Goal: Information Seeking & Learning: Understand process/instructions

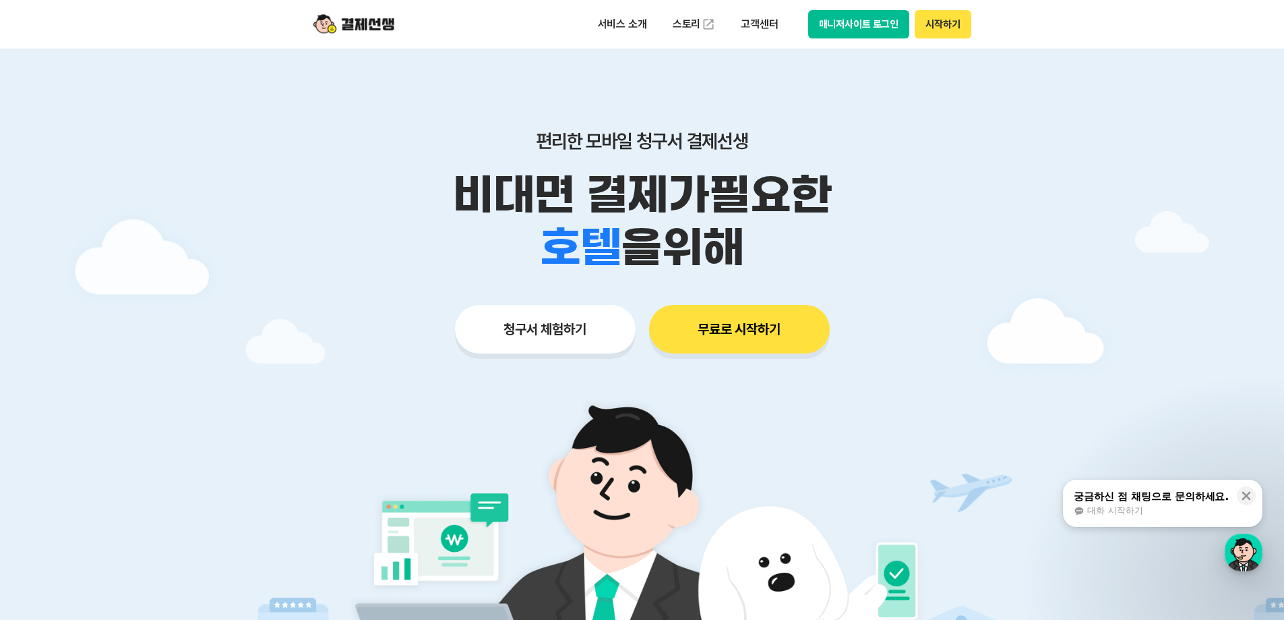
click at [932, 25] on button "시작하기" at bounding box center [943, 24] width 56 height 28
click at [851, 20] on button "매니저사이트 로그인" at bounding box center [859, 24] width 102 height 28
click at [869, 20] on button "매니저사이트 로그인" at bounding box center [859, 24] width 102 height 28
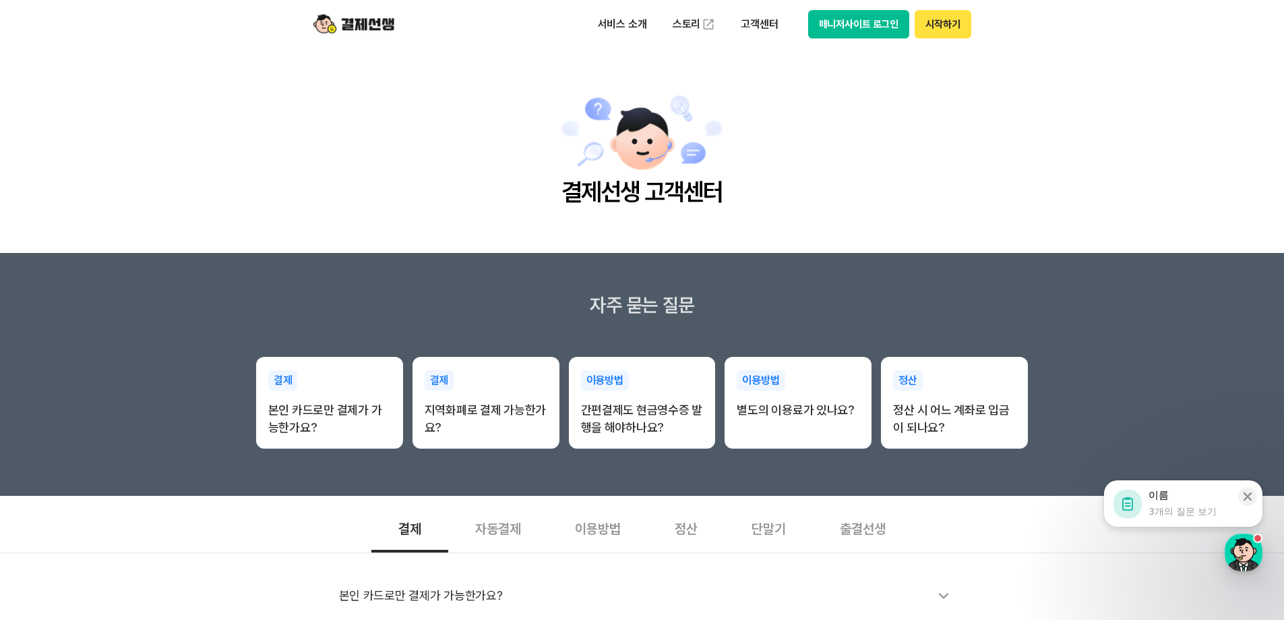
click at [595, 529] on div "이용방법" at bounding box center [598, 527] width 100 height 50
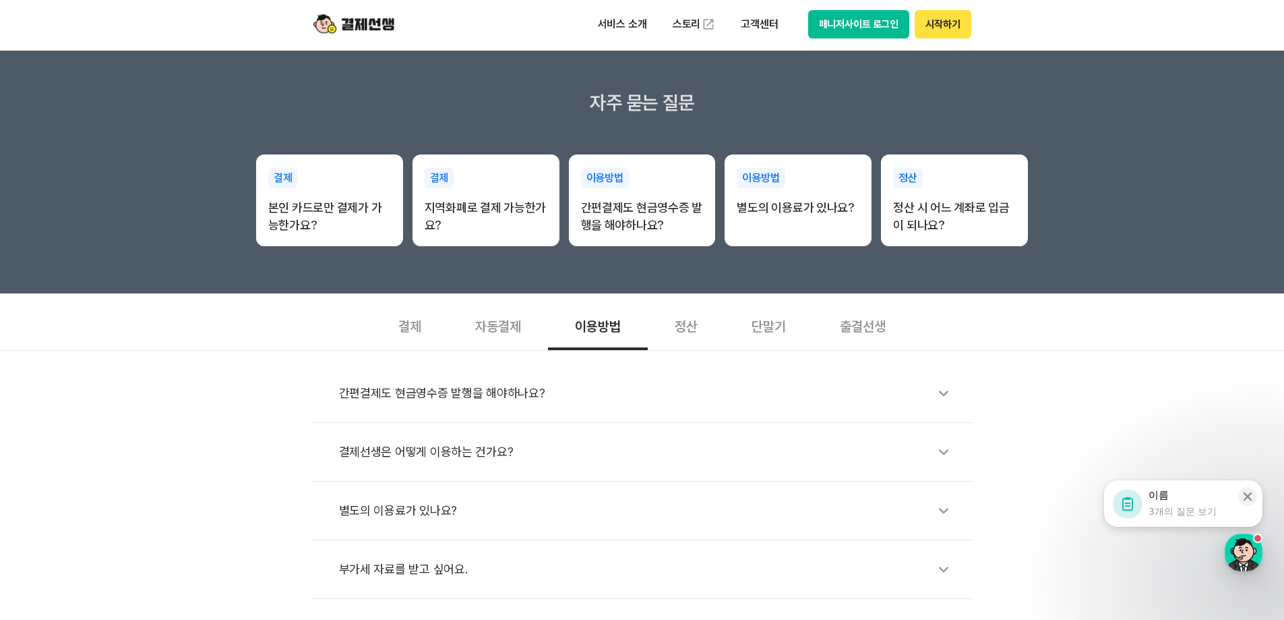
scroll to position [270, 0]
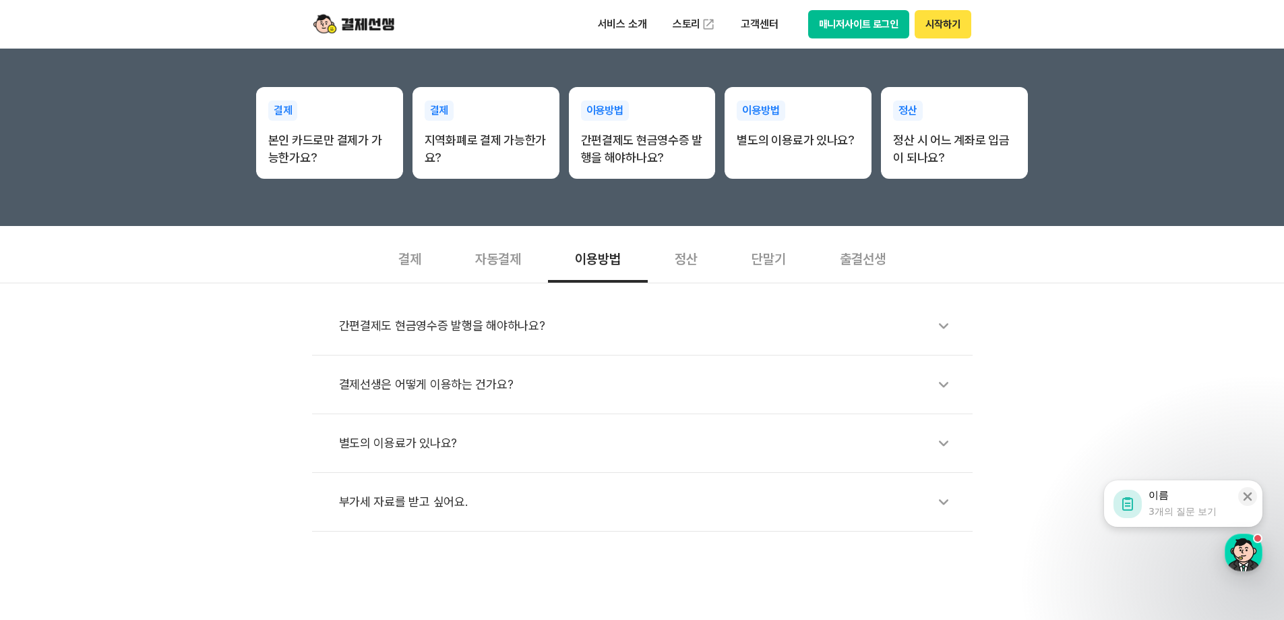
click at [945, 328] on icon at bounding box center [943, 325] width 31 height 31
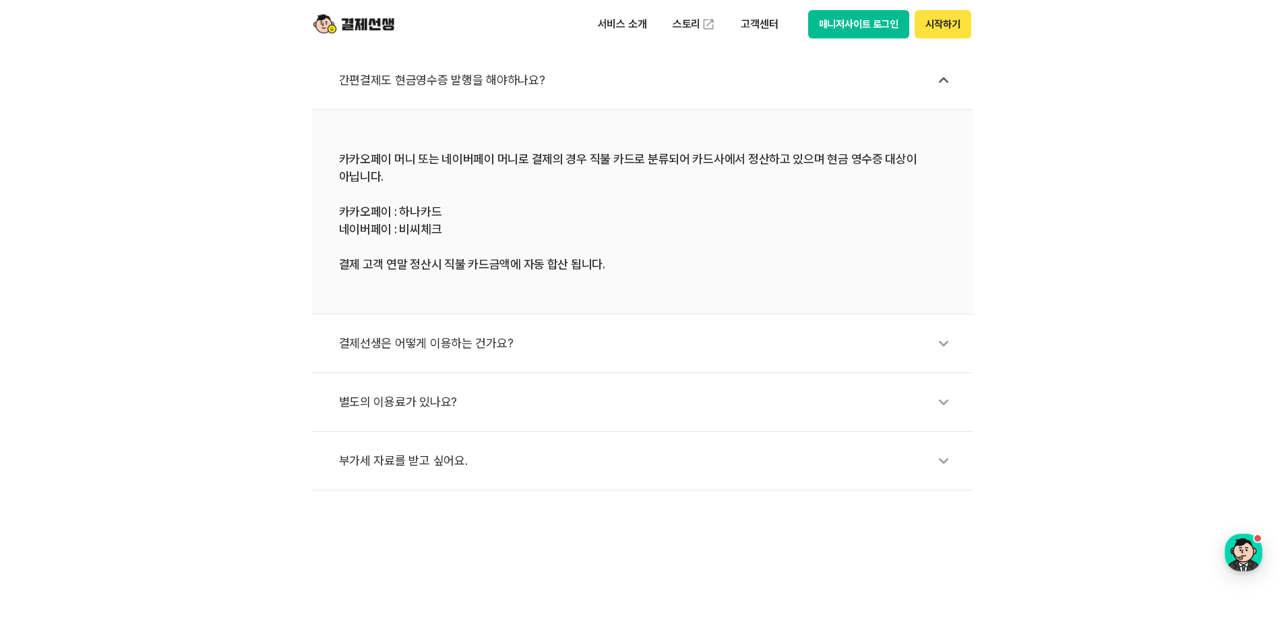
scroll to position [539, 0]
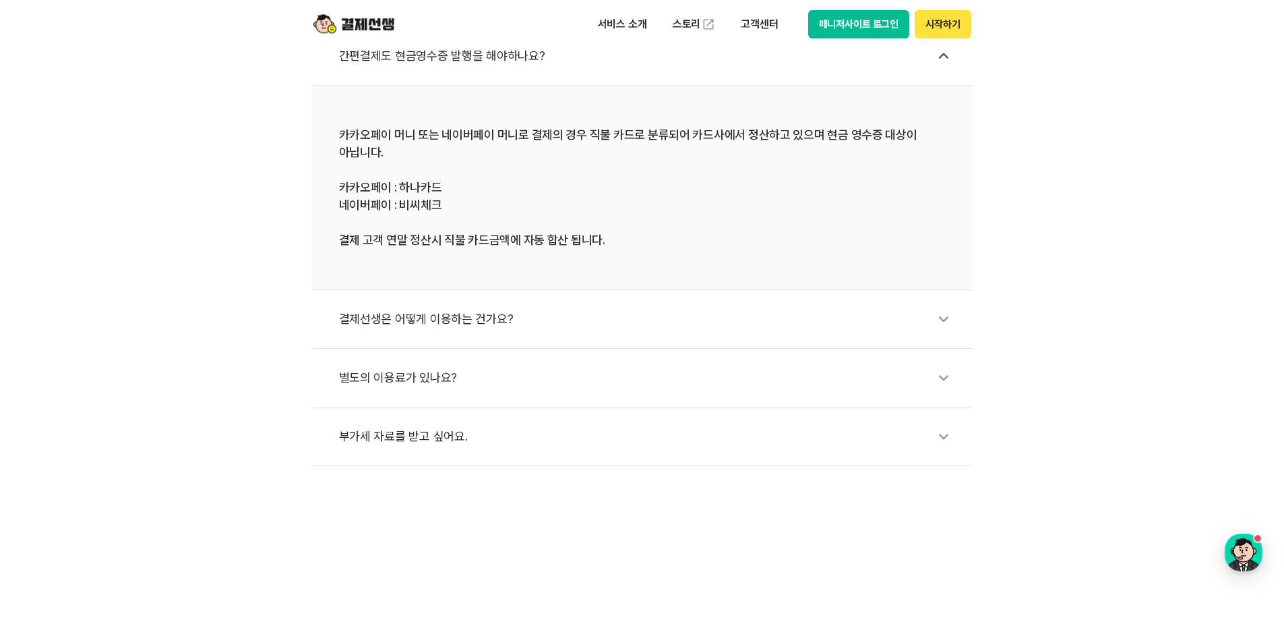
click at [427, 320] on div "결제선생은 어떻게 이용하는 건가요?" at bounding box center [649, 318] width 620 height 31
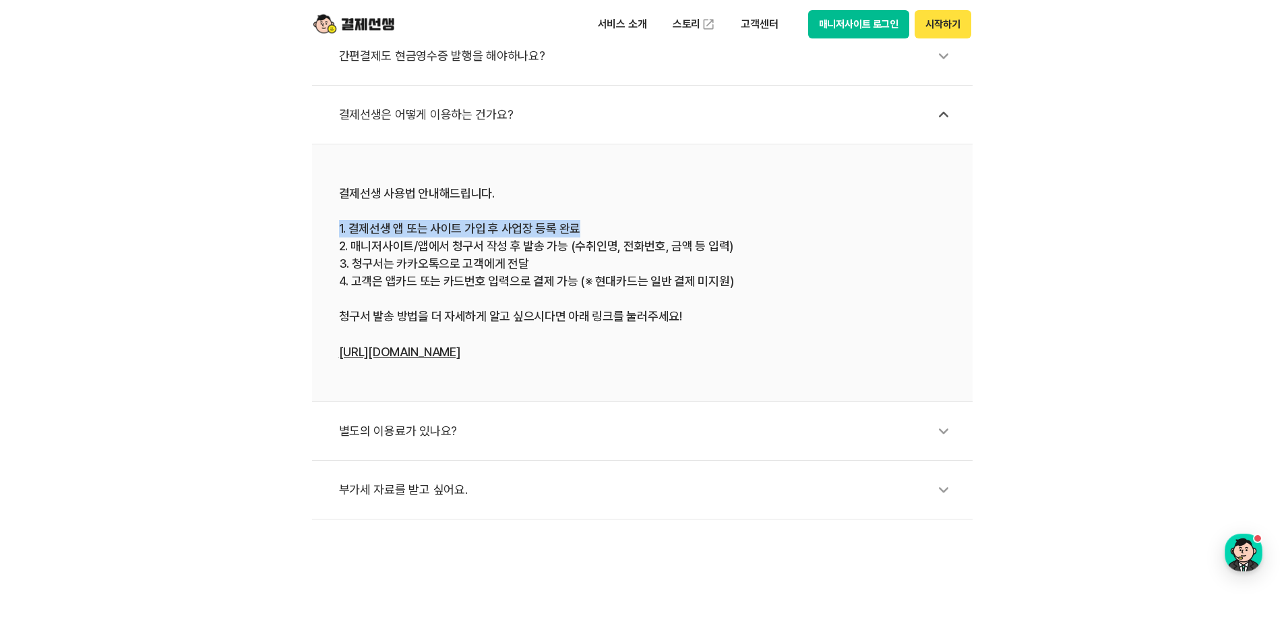
drag, startPoint x: 341, startPoint y: 233, endPoint x: 780, endPoint y: 227, distance: 438.9
click at [780, 227] on div "결제선생 사용법 안내해드립니다. 1. 결제선생 앱 또는 사이트 가입 후 사업장 등록 완료 2. 매니저사이트/앱에서 청구서 작성 후 발송 가능 …" at bounding box center [642, 273] width 607 height 176
click at [344, 231] on div "결제선생 사용법 안내해드립니다. 1. 결제선생 앱 또는 사이트 가입 후 사업장 등록 완료 2. 매니저사이트/앱에서 청구서 작성 후 발송 가능 …" at bounding box center [642, 273] width 607 height 176
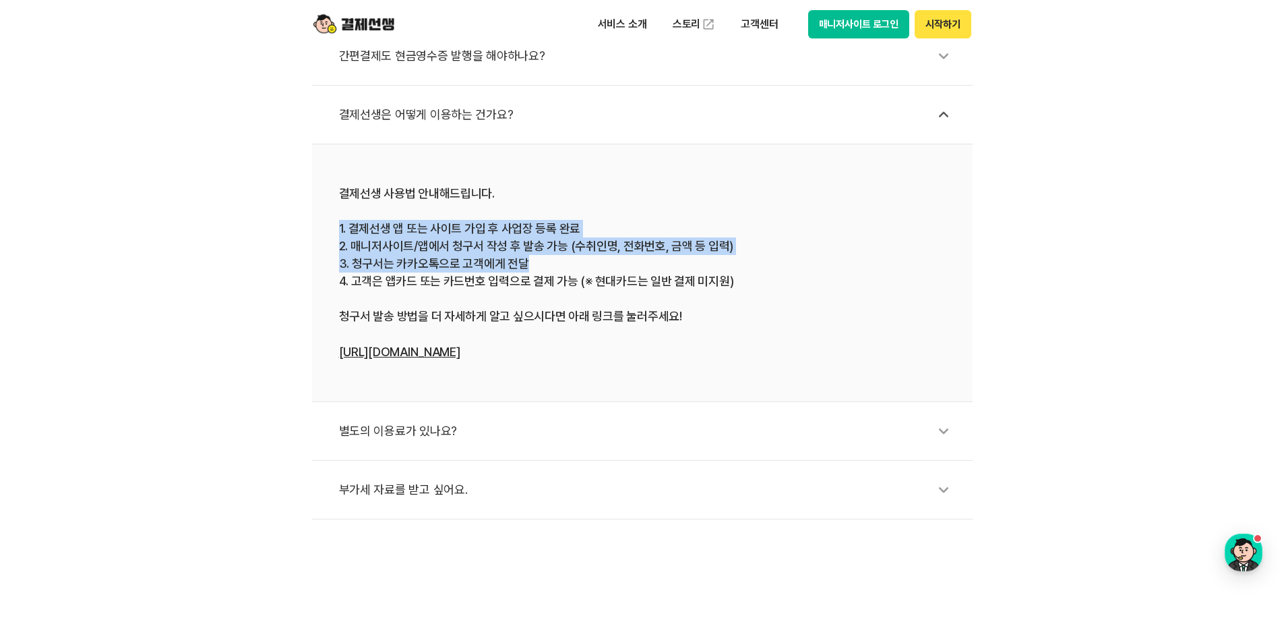
drag, startPoint x: 338, startPoint y: 229, endPoint x: 629, endPoint y: 266, distance: 292.9
click at [629, 266] on div "결제선생 사용법 안내해드립니다. 1. 결제선생 앱 또는 사이트 가입 후 사업장 등록 완료 2. 매니저사이트/앱에서 청구서 작성 후 발송 가능 …" at bounding box center [642, 273] width 607 height 176
